Goal: Information Seeking & Learning: Learn about a topic

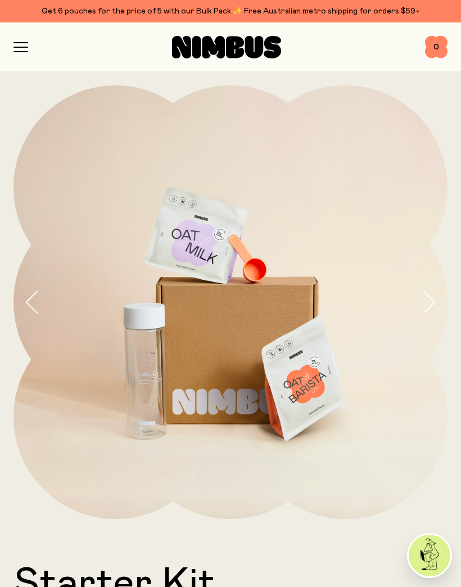
click at [25, 48] on icon "button" at bounding box center [20, 47] width 15 height 10
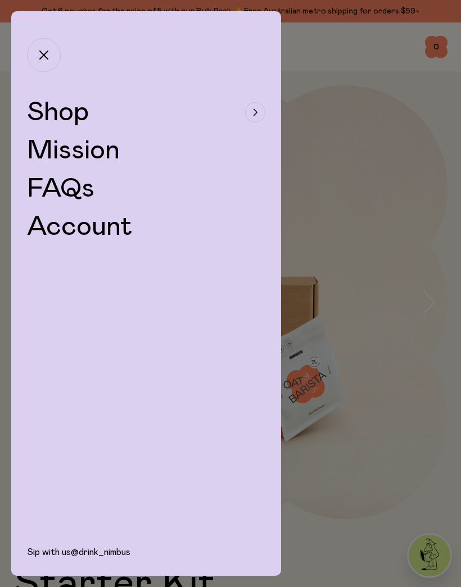
click at [39, 151] on link "Mission" at bounding box center [73, 150] width 93 height 27
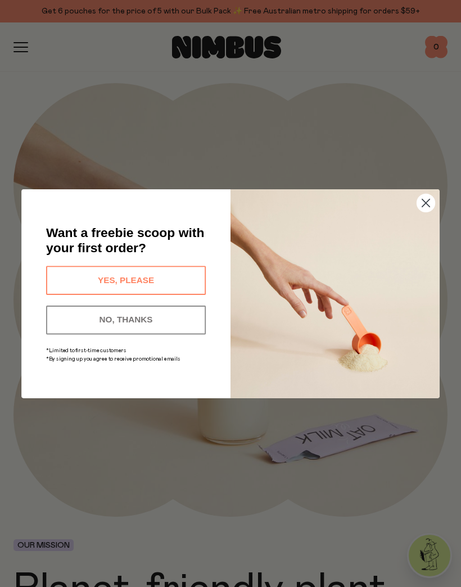
click at [111, 277] on button "YES, PLEASE" at bounding box center [126, 280] width 160 height 29
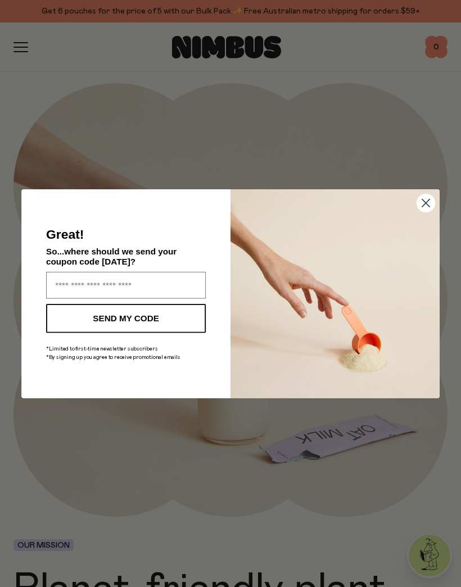
click at [70, 295] on input "Enter your email address" at bounding box center [126, 284] width 160 height 27
type input "**********"
click at [108, 321] on button "SEND MY CODE" at bounding box center [126, 318] width 160 height 29
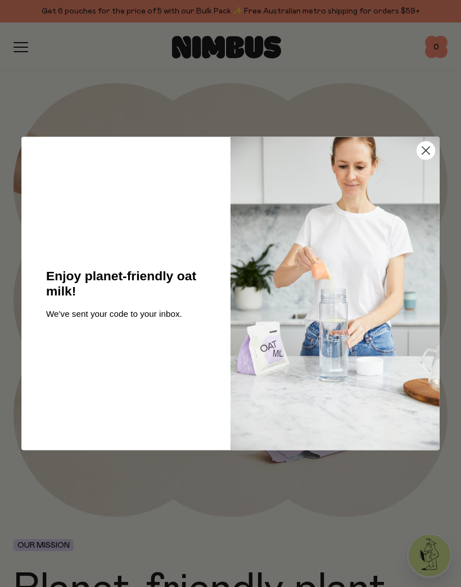
click at [422, 210] on img "POPUP Form" at bounding box center [334, 293] width 209 height 313
click at [420, 160] on img "POPUP Form" at bounding box center [334, 293] width 209 height 313
click at [425, 156] on circle "Close dialog" at bounding box center [426, 151] width 18 height 18
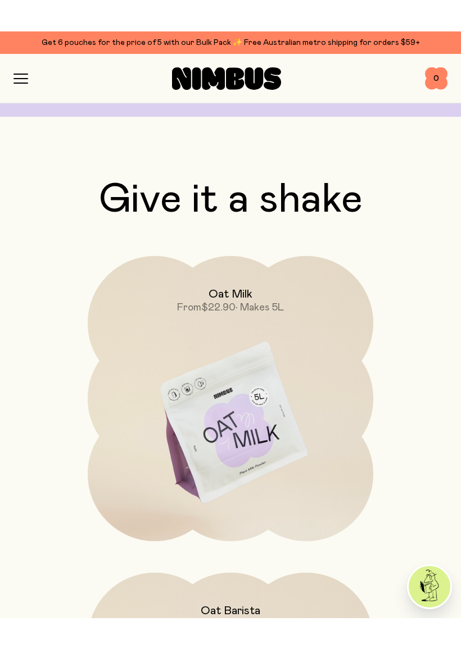
scroll to position [1577, 0]
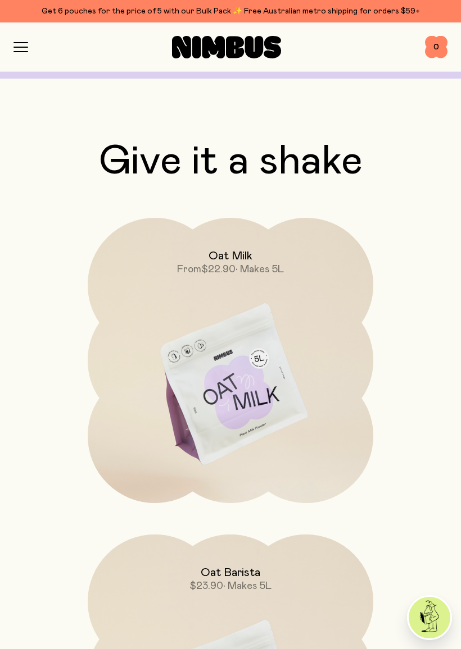
click at [219, 399] on img at bounding box center [230, 385] width 285 height 335
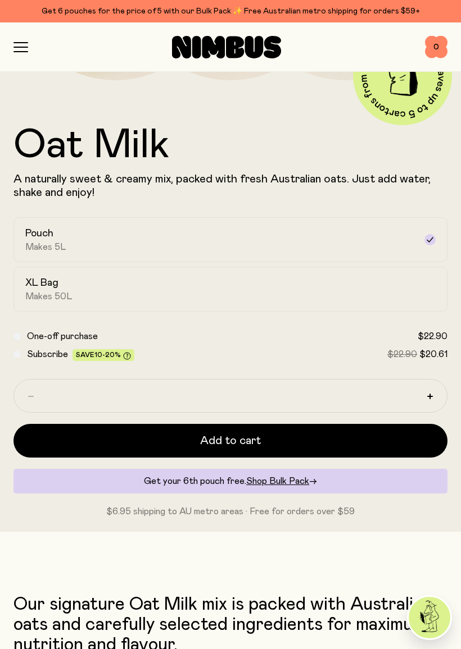
scroll to position [440, 0]
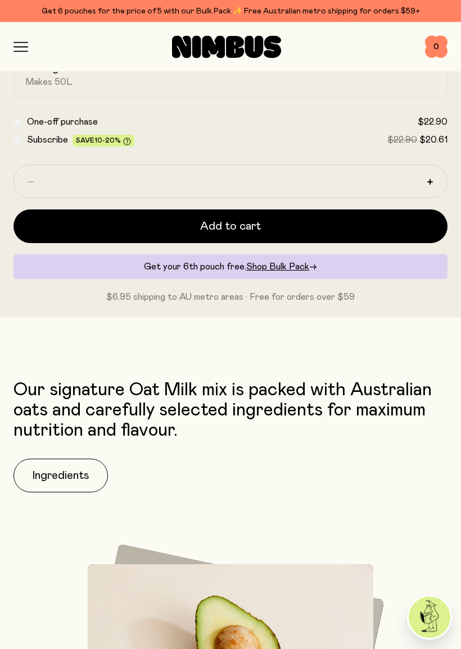
scroll to position [653, 0]
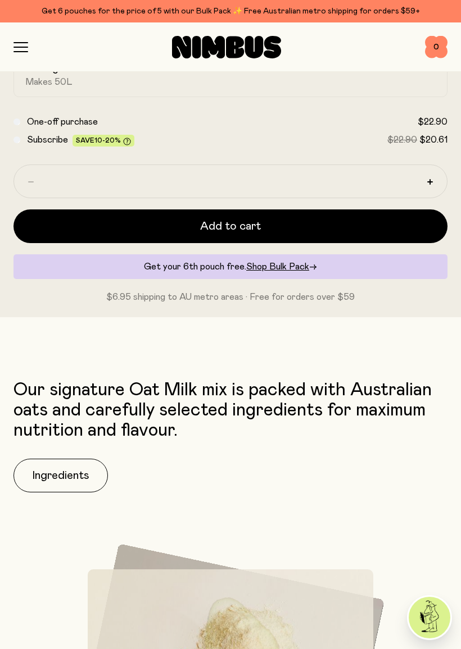
click at [52, 472] on button "Ingredients" at bounding box center [60, 476] width 94 height 34
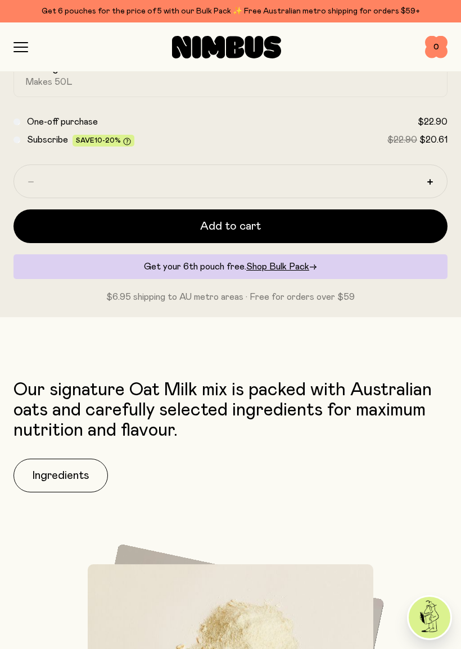
scroll to position [0, 0]
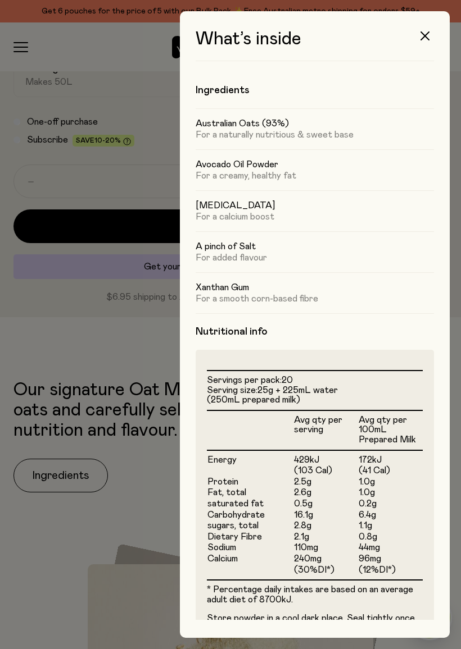
click at [65, 352] on div at bounding box center [230, 324] width 461 height 649
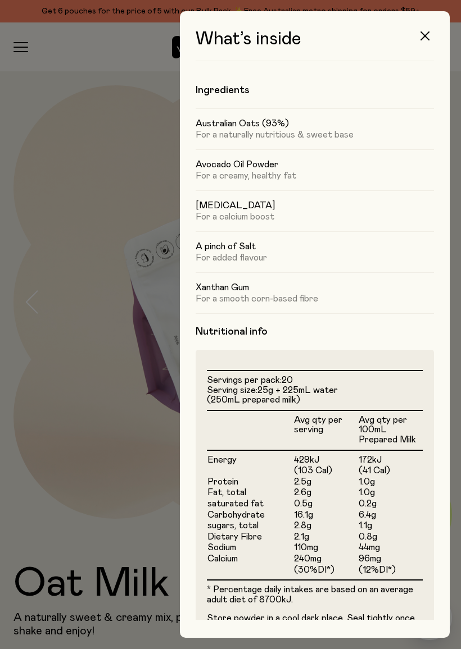
scroll to position [653, 0]
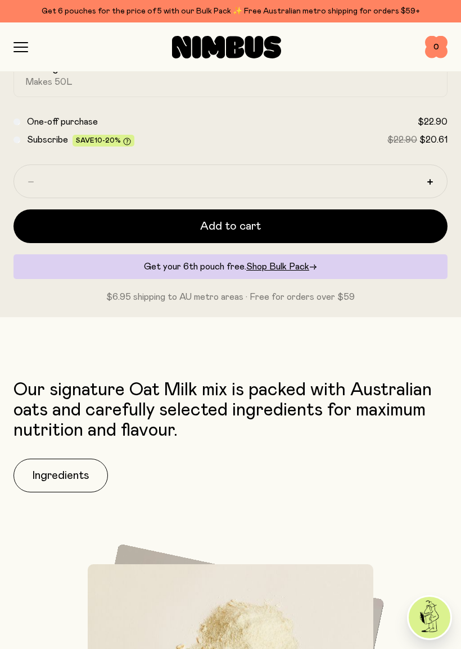
click at [23, 49] on icon "button" at bounding box center [20, 47] width 15 height 10
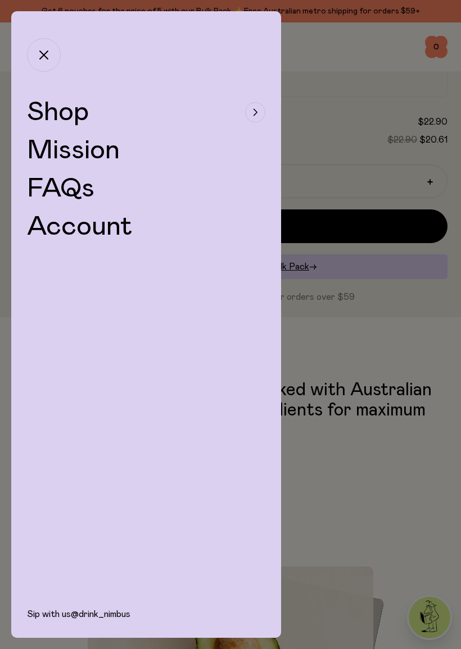
click at [54, 119] on span "Shop" at bounding box center [58, 112] width 62 height 27
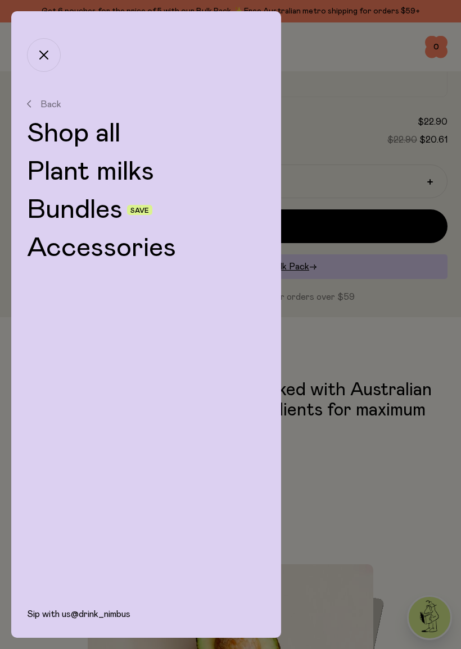
click at [48, 130] on link "Shop all" at bounding box center [146, 133] width 238 height 27
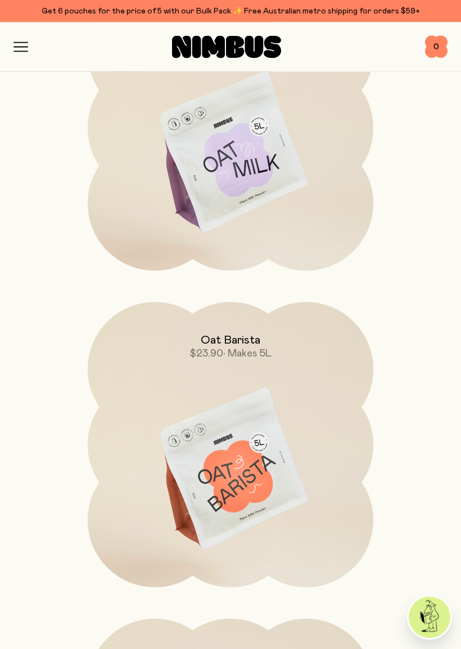
scroll to position [253, 0]
click at [189, 476] on img at bounding box center [230, 469] width 285 height 335
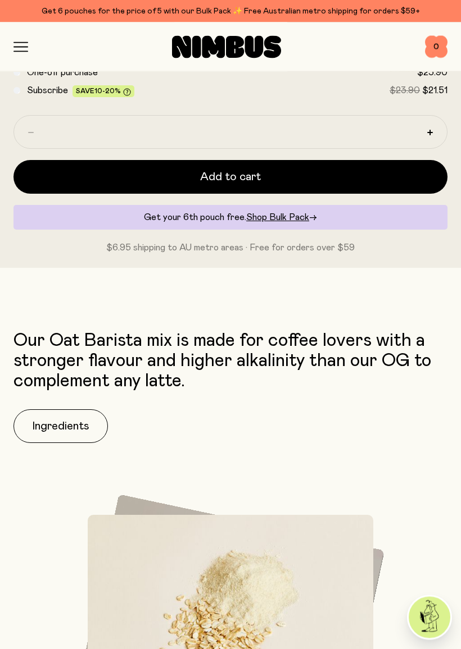
scroll to position [677, 0]
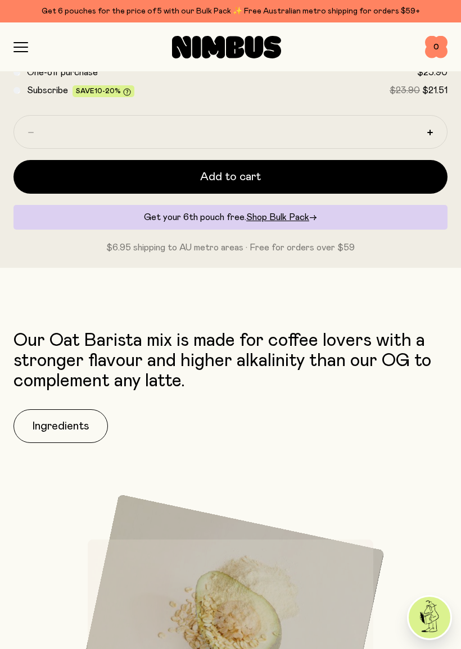
click at [58, 422] on button "Ingredients" at bounding box center [60, 427] width 94 height 34
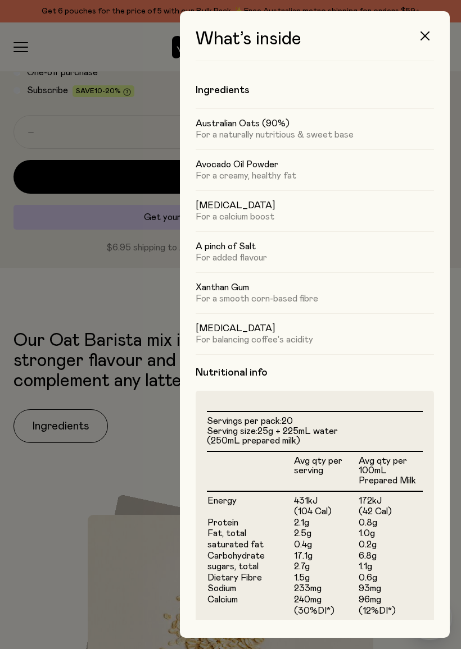
click at [12, 38] on div at bounding box center [230, 324] width 461 height 649
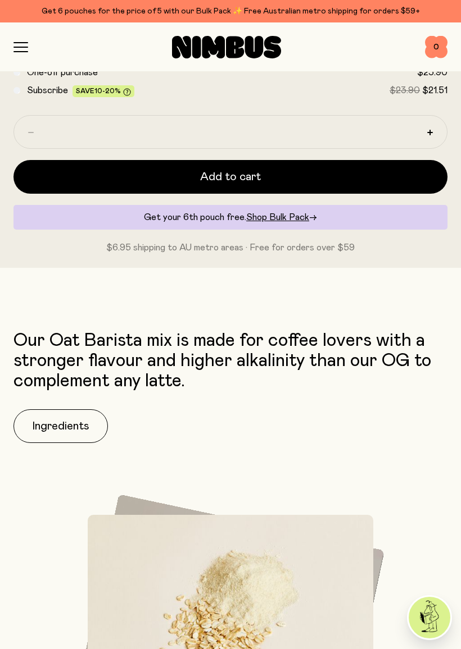
click at [25, 48] on div at bounding box center [230, 324] width 461 height 649
click at [24, 48] on icon "button" at bounding box center [20, 47] width 15 height 10
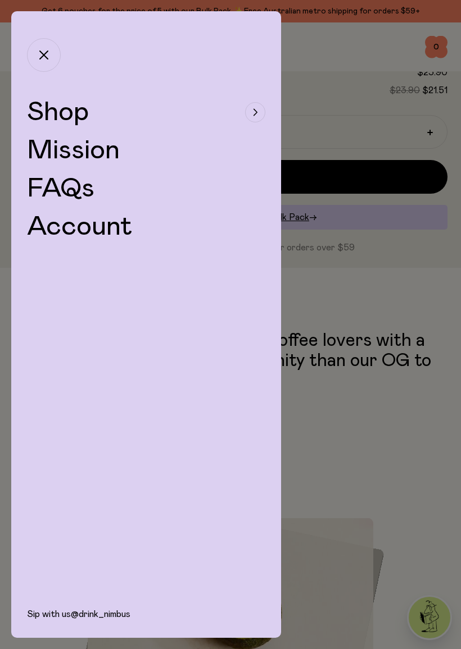
click at [45, 106] on span "Shop" at bounding box center [58, 112] width 62 height 27
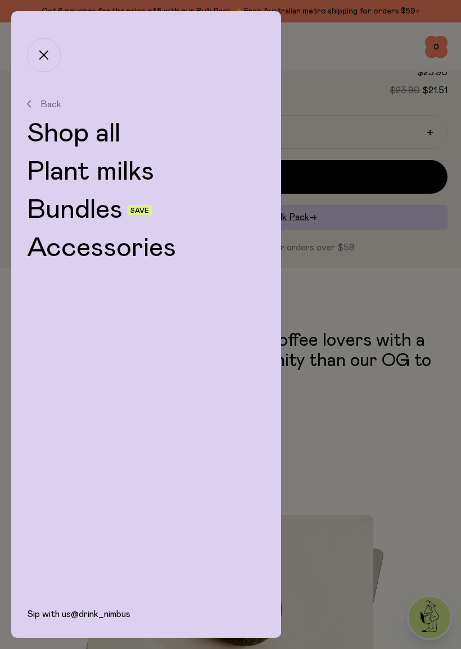
click at [72, 133] on link "Shop all" at bounding box center [146, 133] width 238 height 27
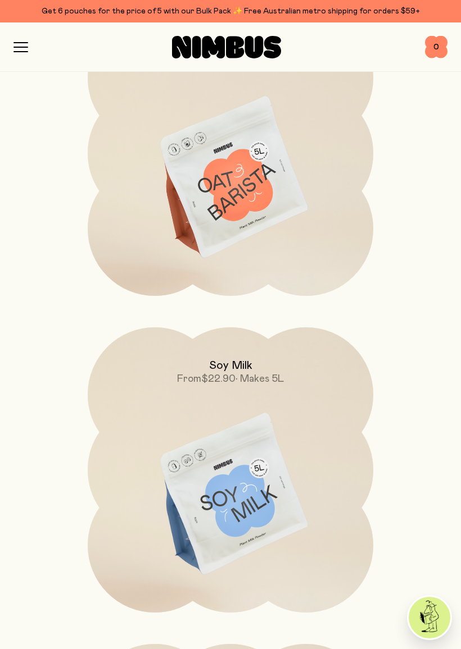
scroll to position [566, 0]
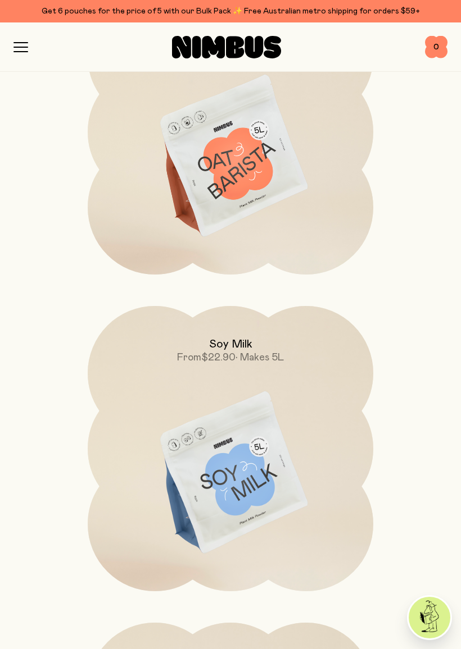
click at [132, 510] on img at bounding box center [230, 473] width 285 height 335
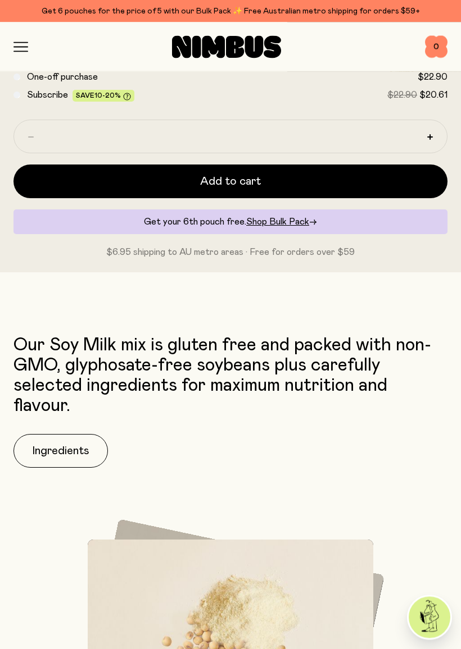
scroll to position [754, 0]
click at [61, 443] on button "Ingredients" at bounding box center [60, 451] width 94 height 34
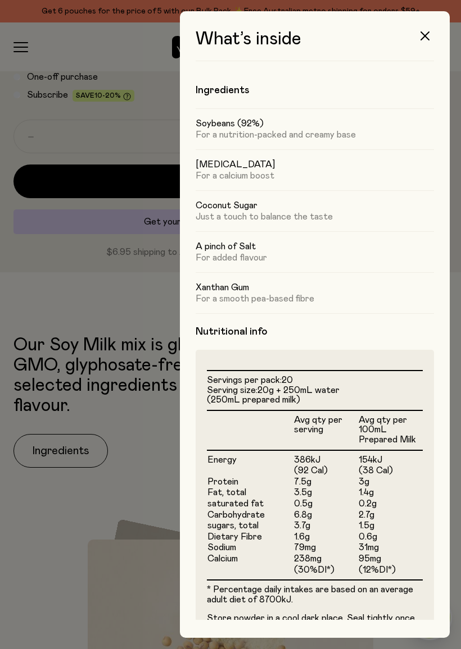
click at [84, 275] on div at bounding box center [230, 324] width 461 height 649
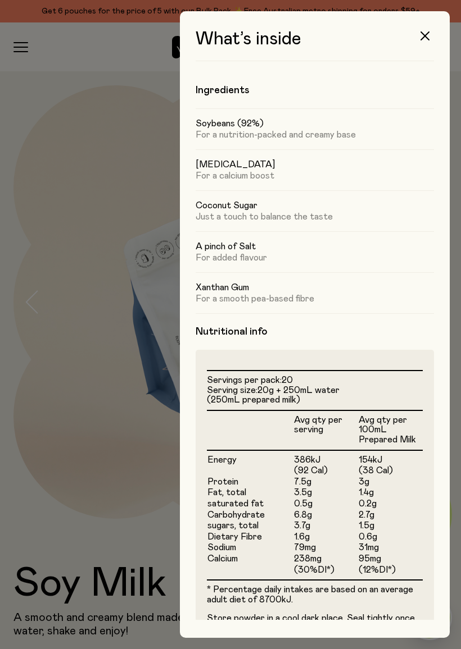
scroll to position [754, 0]
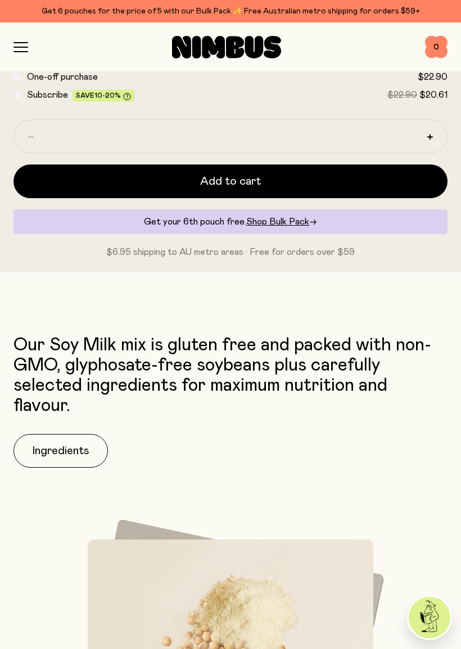
click at [28, 52] on icon "button" at bounding box center [20, 52] width 13 height 0
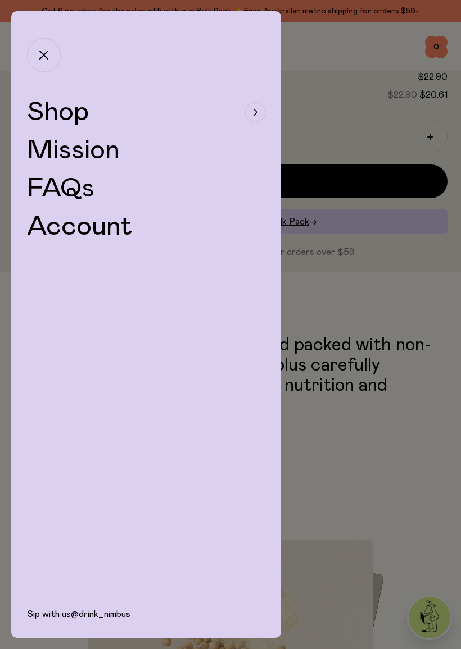
click at [343, 498] on div at bounding box center [230, 324] width 461 height 649
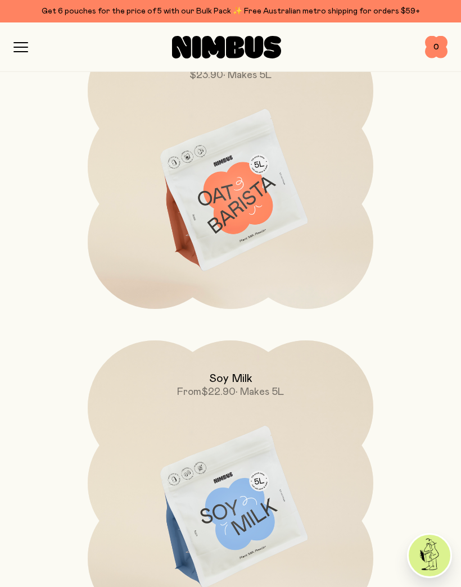
scroll to position [521, 0]
